Goal: Information Seeking & Learning: Learn about a topic

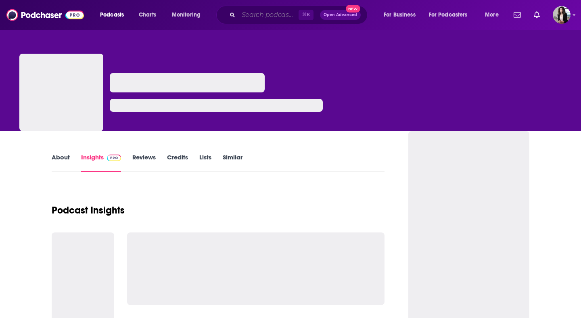
click at [261, 10] on input "Search podcasts, credits, & more..." at bounding box center [268, 14] width 60 height 13
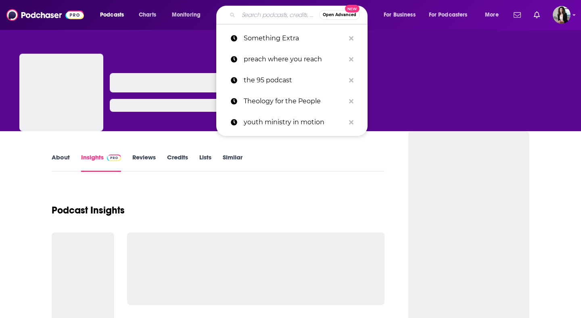
paste input "Healthy Sports Parents"
type input "Healthy Sports Parents"
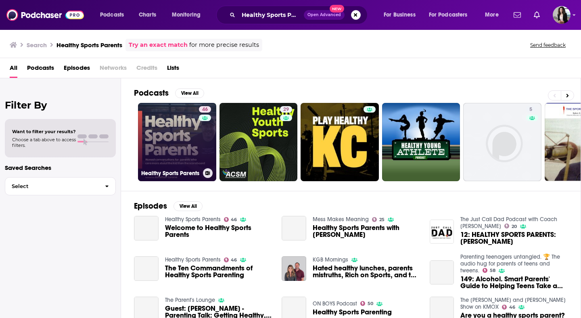
click at [167, 136] on link "46 Healthy Sports Parents" at bounding box center [177, 142] width 78 height 78
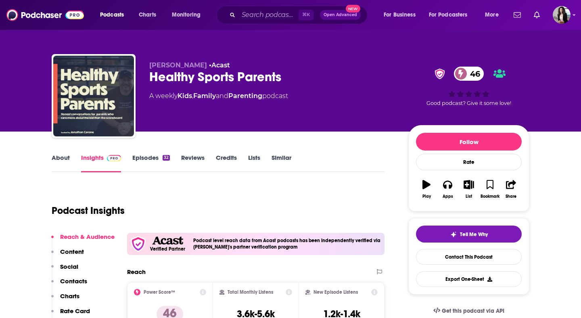
click at [56, 154] on link "About" at bounding box center [61, 163] width 18 height 19
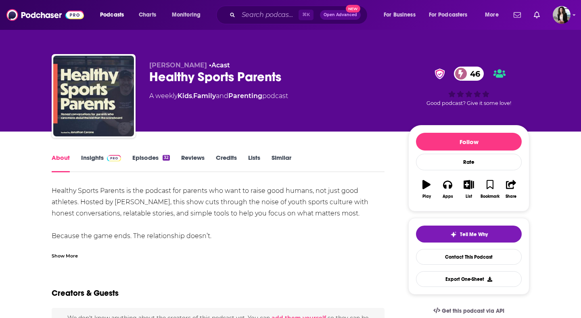
click at [70, 258] on div "Show More" at bounding box center [65, 255] width 26 height 8
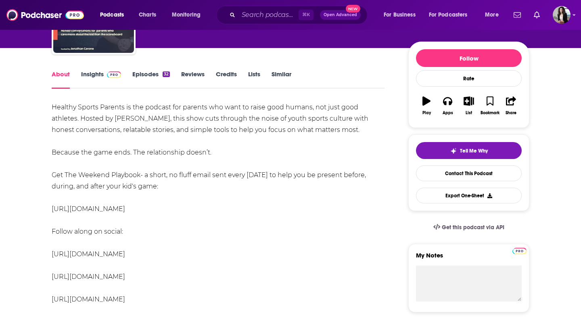
scroll to position [84, 0]
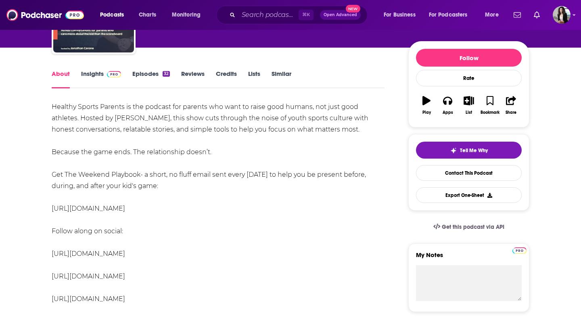
drag, startPoint x: 210, startPoint y: 213, endPoint x: 33, endPoint y: 206, distance: 177.6
copy link "[URL][DOMAIN_NAME]"
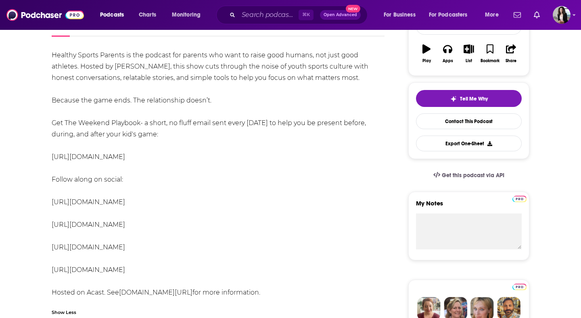
scroll to position [156, 0]
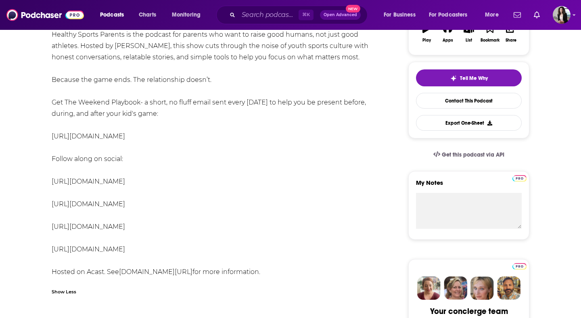
drag, startPoint x: 211, startPoint y: 209, endPoint x: 45, endPoint y: 207, distance: 165.8
copy link "[URL][DOMAIN_NAME]"
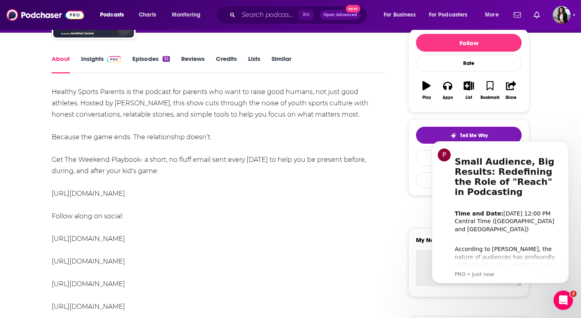
scroll to position [60, 0]
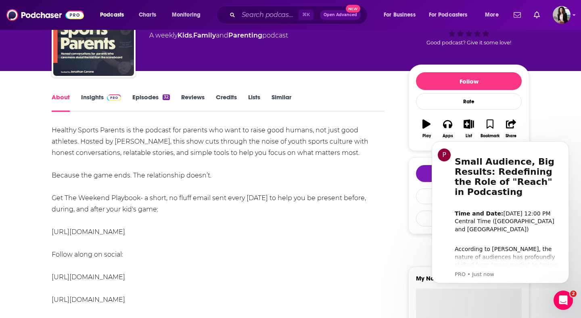
click at [101, 100] on link "Insights" at bounding box center [101, 102] width 40 height 19
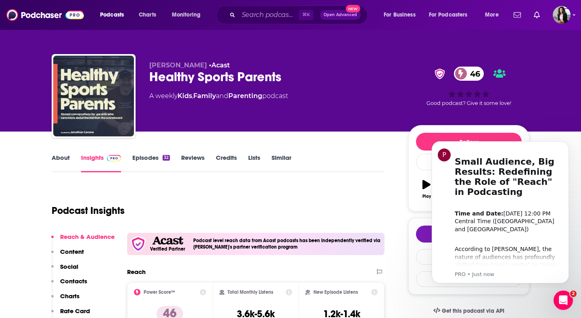
click at [58, 165] on link "About" at bounding box center [61, 163] width 18 height 19
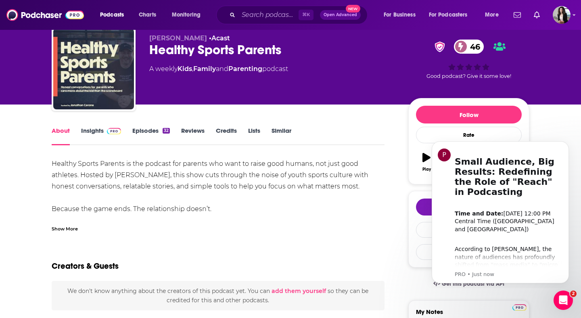
scroll to position [36, 0]
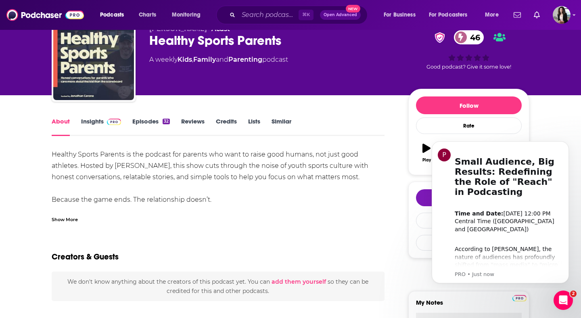
click at [65, 214] on div "Show More" at bounding box center [218, 216] width 333 height 14
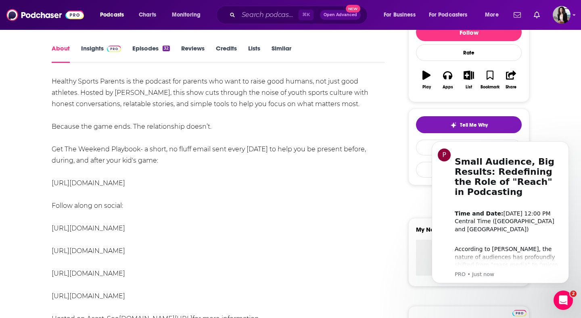
scroll to position [110, 0]
click at [143, 46] on link "Episodes 32" at bounding box center [151, 53] width 38 height 19
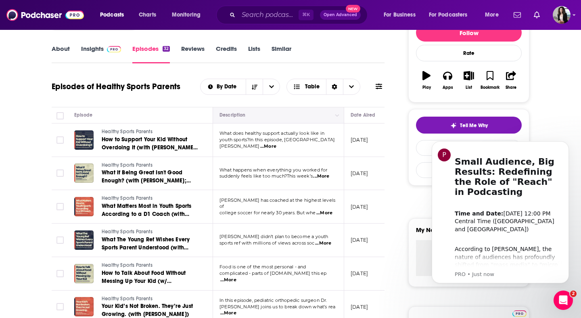
scroll to position [80, 0]
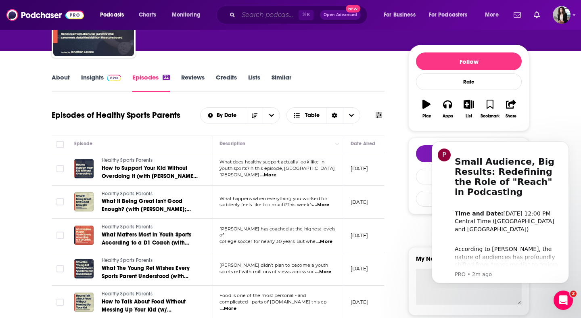
click at [281, 9] on input "Search podcasts, credits, & more..." at bounding box center [268, 14] width 60 height 13
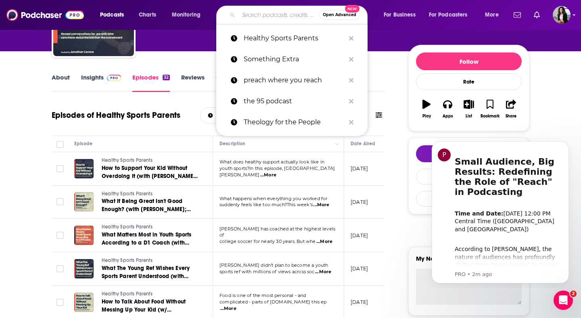
paste input "Reality Sports w [PERSON_NAME]"
type input "Reality Sports w [PERSON_NAME]"
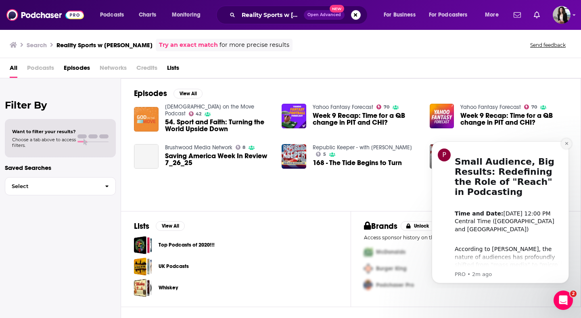
click at [566, 143] on icon "Dismiss notification" at bounding box center [566, 143] width 3 height 3
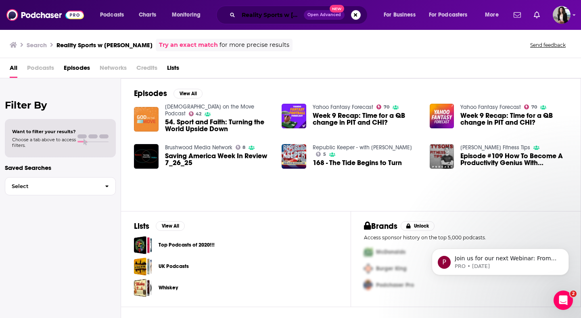
click at [283, 12] on input "Reality Sports w [PERSON_NAME]" at bounding box center [270, 14] width 65 height 13
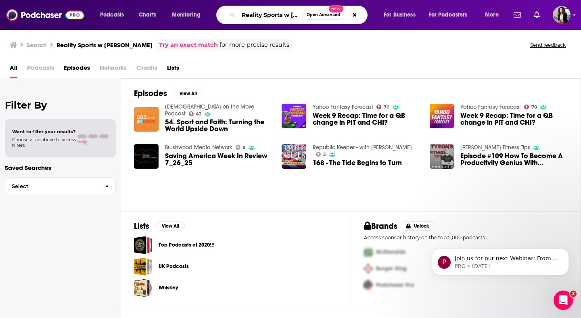
scroll to position [0, 36]
drag, startPoint x: 284, startPoint y: 15, endPoint x: 343, endPoint y: 16, distance: 58.9
click at [343, 16] on div "Reality Sports w [PERSON_NAME] Open Advanced New" at bounding box center [291, 15] width 151 height 19
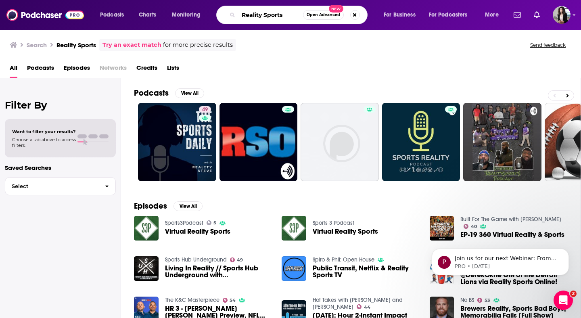
click at [271, 17] on input "Reality Sports" at bounding box center [270, 14] width 65 height 13
click at [281, 17] on input "Reality Sports" at bounding box center [270, 14] width 65 height 13
paste input "Reality Sports w [PERSON_NAME]"
click at [287, 17] on input "Reality Sports Reality Sports w [PERSON_NAME]" at bounding box center [270, 14] width 65 height 13
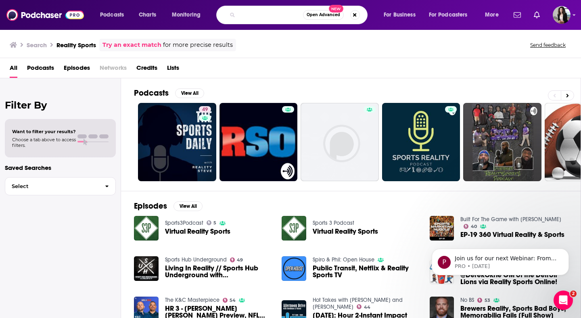
click at [287, 17] on input "Reality Sports Reality Sports w [PERSON_NAME]" at bounding box center [270, 14] width 65 height 13
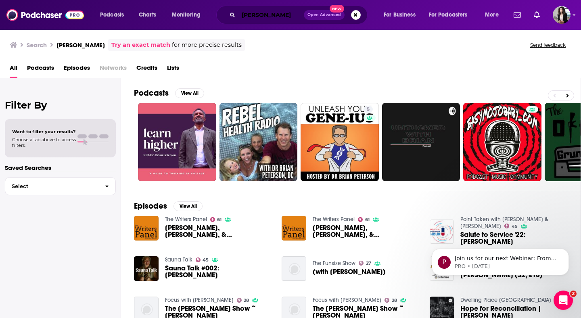
click at [284, 17] on input "[PERSON_NAME]" at bounding box center [270, 14] width 65 height 13
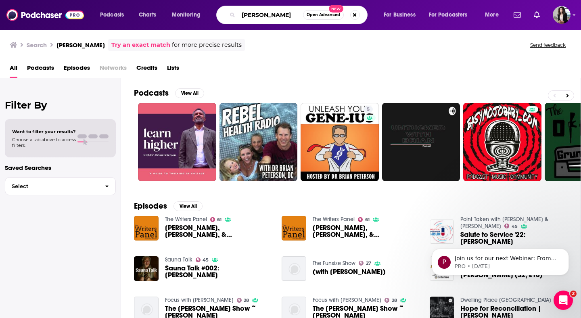
click at [284, 17] on input "[PERSON_NAME]" at bounding box center [270, 14] width 65 height 13
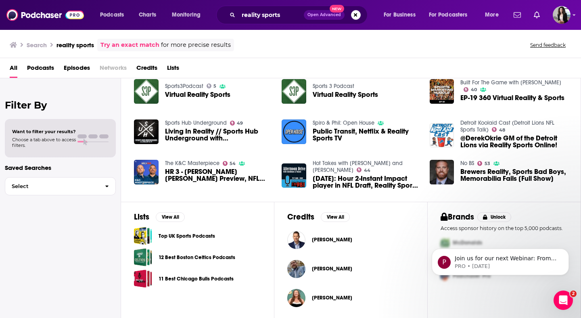
scroll to position [138, 0]
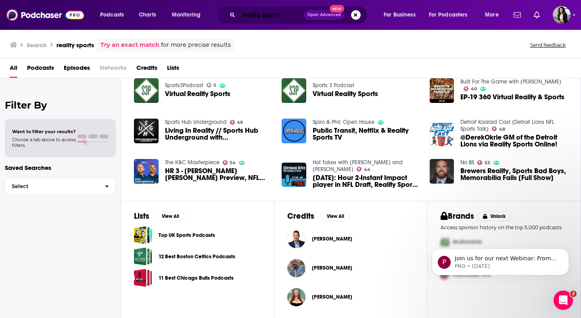
click at [288, 18] on input "reality sports" at bounding box center [270, 14] width 65 height 13
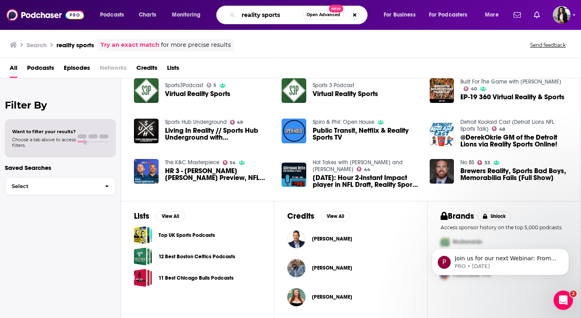
click at [288, 18] on input "reality sports" at bounding box center [270, 14] width 65 height 13
paste input "Pure Athlete w [PERSON_NAME]"
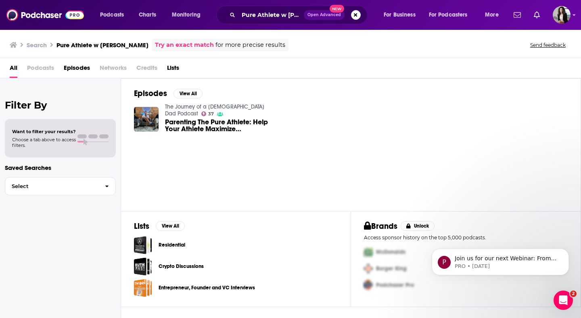
click at [228, 109] on link "The Journey of a [DEMOGRAPHIC_DATA] Dad Podcast" at bounding box center [214, 110] width 99 height 14
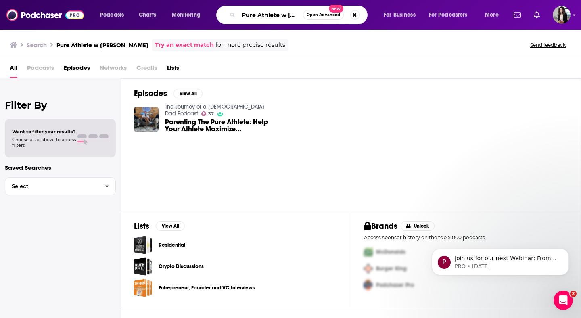
scroll to position [0, 33]
drag, startPoint x: 281, startPoint y: 15, endPoint x: 326, endPoint y: 19, distance: 44.9
click at [326, 19] on div "Pure Athlete w [PERSON_NAME] Open Advanced New" at bounding box center [291, 15] width 151 height 19
type input "Pure Athlete"
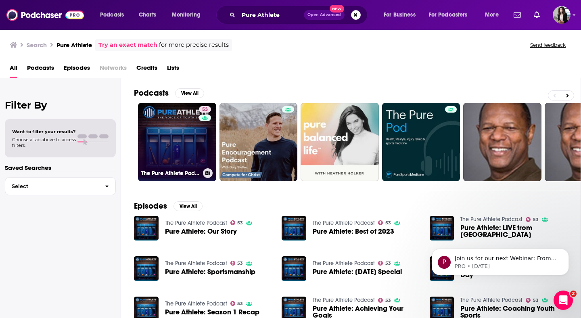
click at [163, 143] on link "53 The Pure Athlete Podcast" at bounding box center [177, 142] width 78 height 78
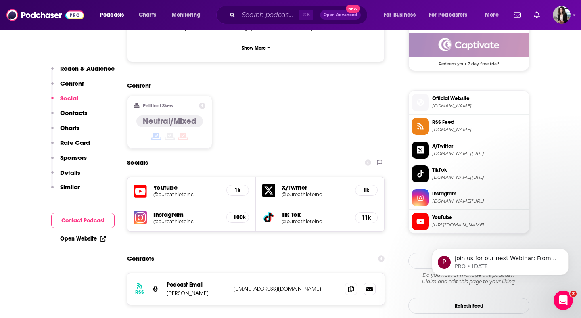
scroll to position [611, 0]
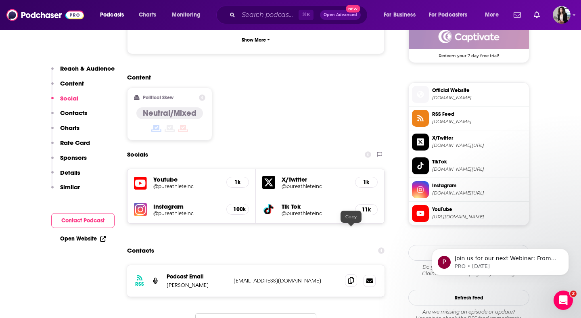
click at [351, 277] on icon at bounding box center [351, 280] width 6 height 6
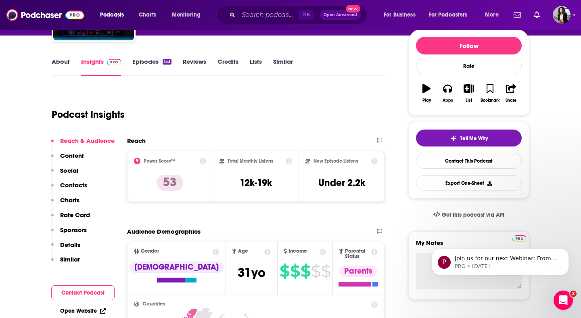
scroll to position [0, 0]
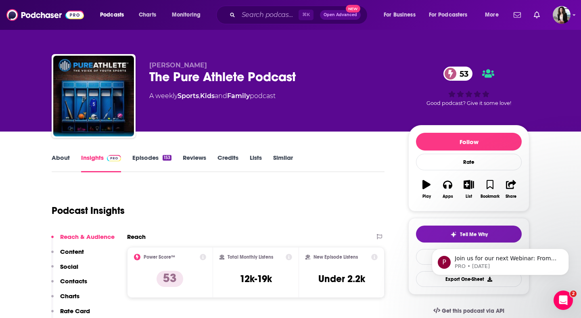
click at [64, 158] on link "About" at bounding box center [61, 163] width 18 height 19
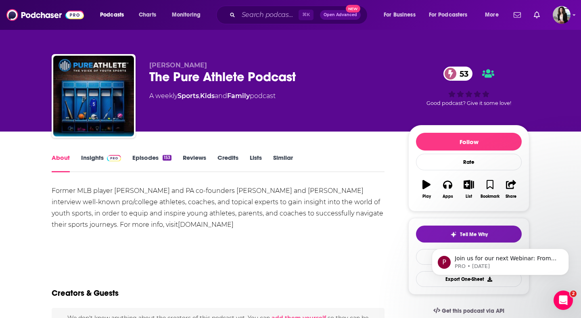
click at [144, 158] on link "Episodes 153" at bounding box center [151, 163] width 39 height 19
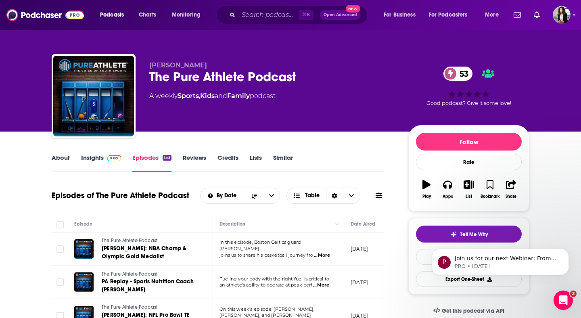
click at [65, 157] on link "About" at bounding box center [61, 163] width 18 height 19
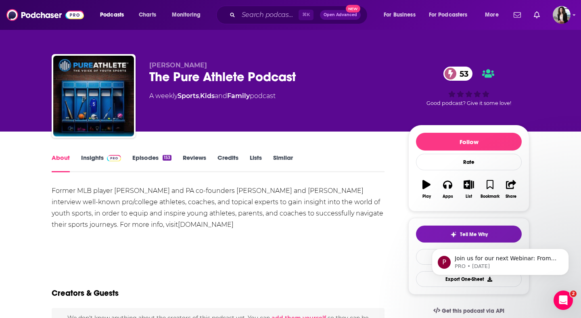
drag, startPoint x: 223, startPoint y: 229, endPoint x: 44, endPoint y: 191, distance: 183.3
copy div "Former MLB player [PERSON_NAME] and PA co-founders [PERSON_NAME] and [PERSON_NA…"
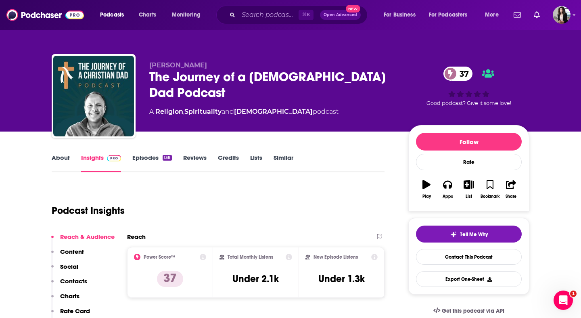
click at [63, 158] on link "About" at bounding box center [61, 163] width 18 height 19
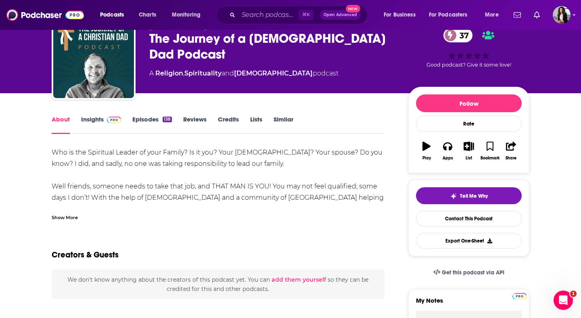
scroll to position [39, 0]
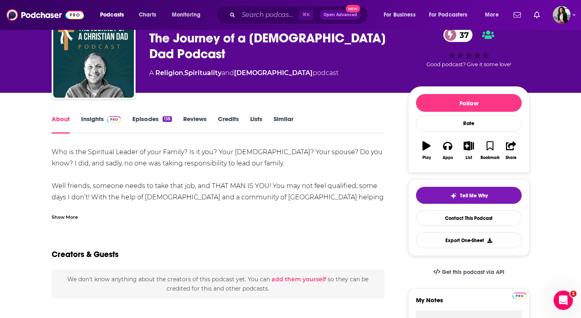
click at [73, 215] on div "Show More" at bounding box center [65, 217] width 26 height 8
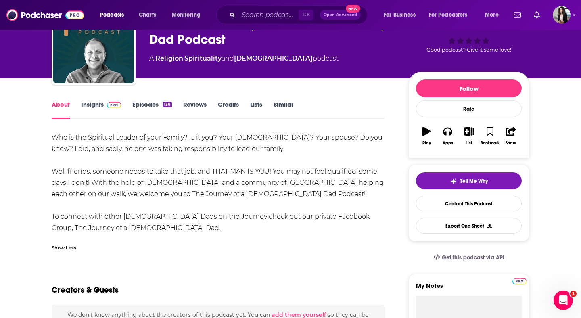
scroll to position [59, 0]
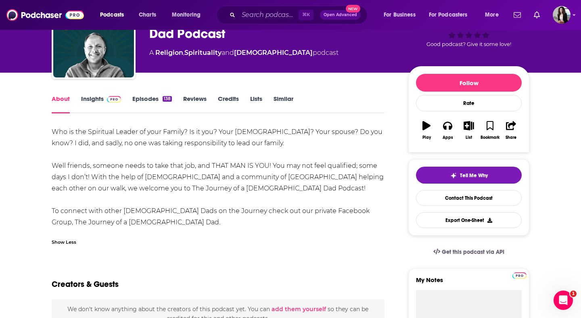
click at [97, 106] on link "Insights" at bounding box center [101, 104] width 40 height 19
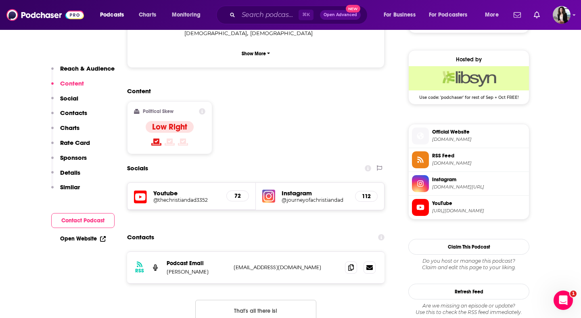
scroll to position [580, 0]
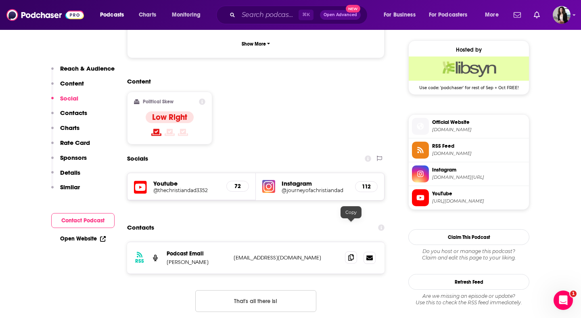
click at [351, 254] on icon at bounding box center [351, 257] width 6 height 6
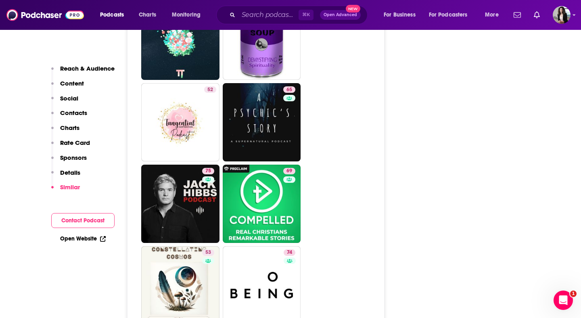
scroll to position [3054, 0]
